Goal: Information Seeking & Learning: Learn about a topic

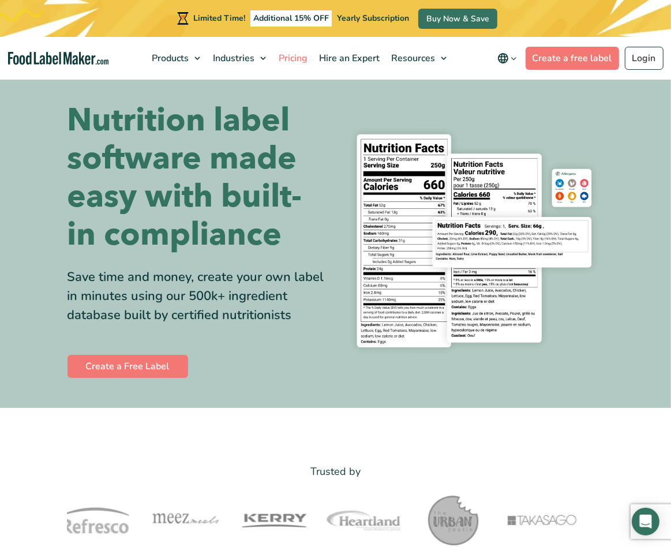
click at [295, 58] on span "Pricing" at bounding box center [291, 58] width 33 height 13
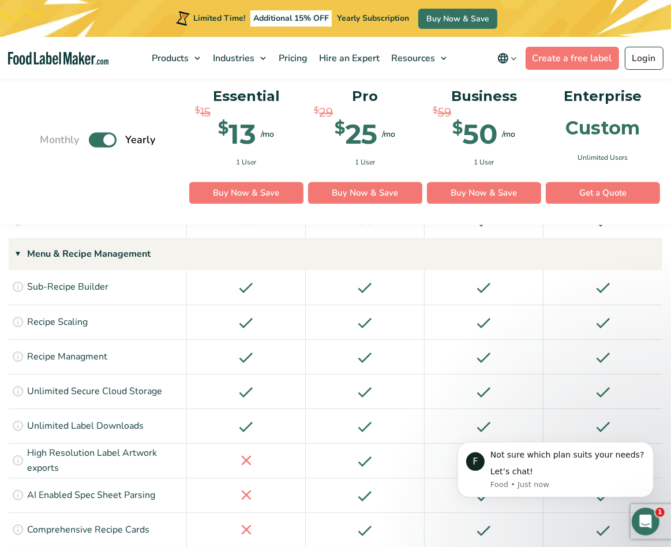
scroll to position [1129, 0]
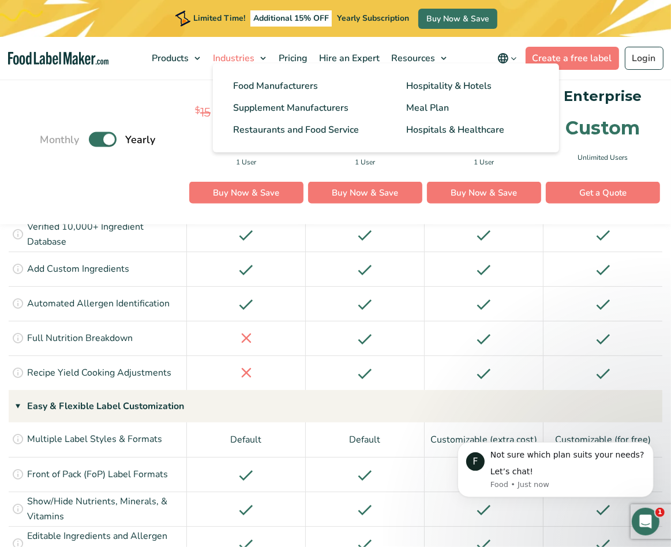
click at [251, 59] on span "Industries" at bounding box center [232, 58] width 46 height 13
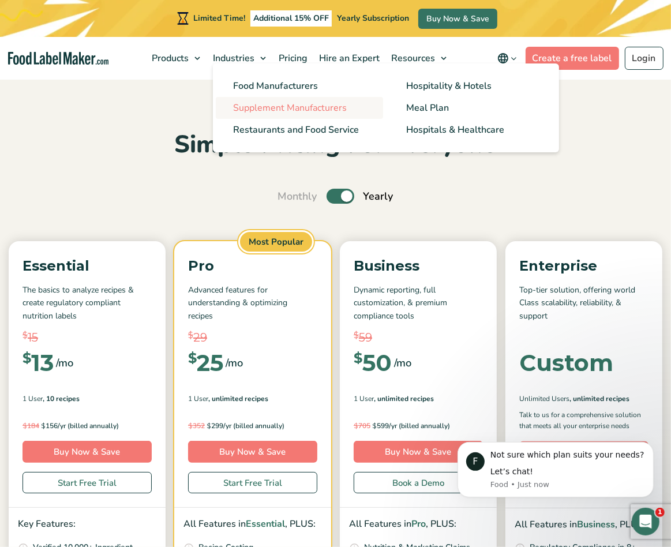
click at [270, 107] on span "Supplement Manufacturers" at bounding box center [290, 108] width 114 height 13
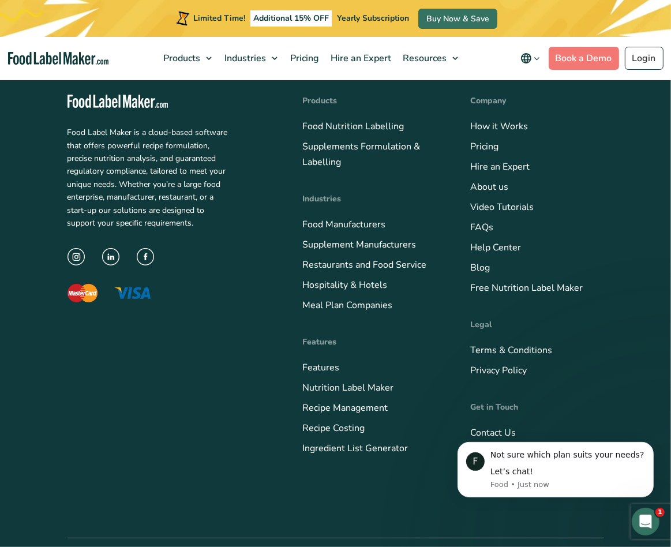
scroll to position [3320, 0]
